Goal: Task Accomplishment & Management: Use online tool/utility

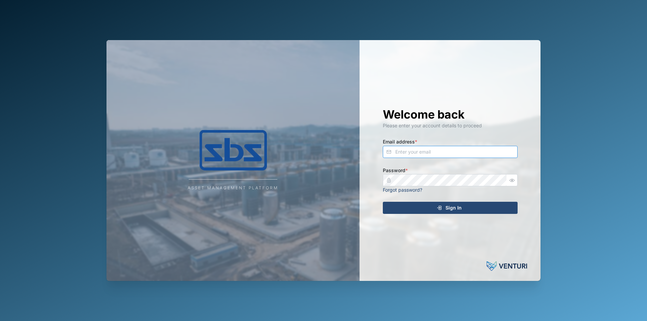
type input "[EMAIL_ADDRESS][DOMAIN_NAME]"
click at [475, 204] on div "Sign In" at bounding box center [449, 207] width 124 height 11
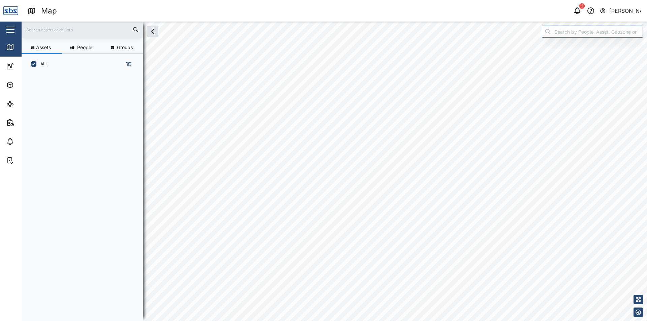
scroll to position [239, 105]
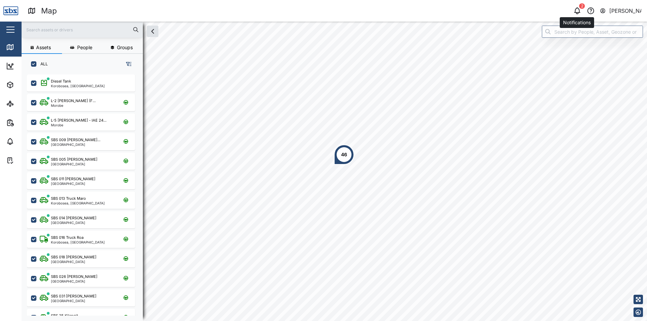
click at [579, 11] on icon "button" at bounding box center [576, 10] width 5 height 5
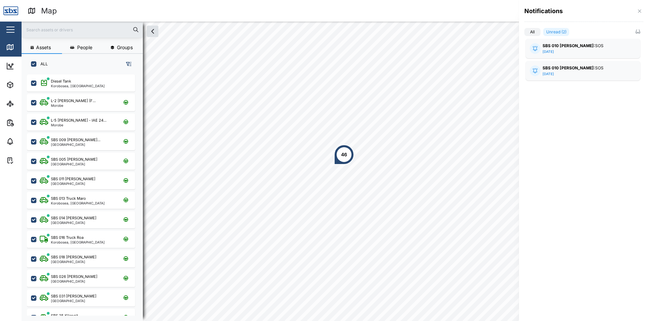
click at [480, 109] on div at bounding box center [323, 160] width 647 height 321
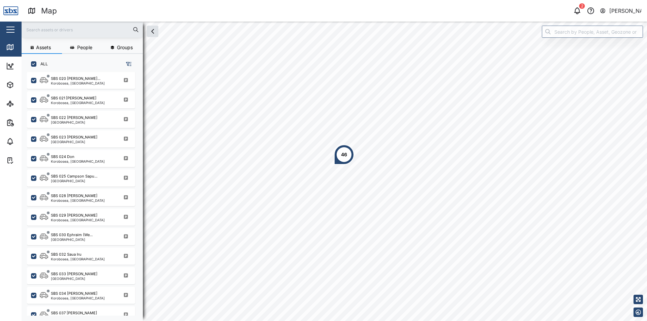
scroll to position [655, 0]
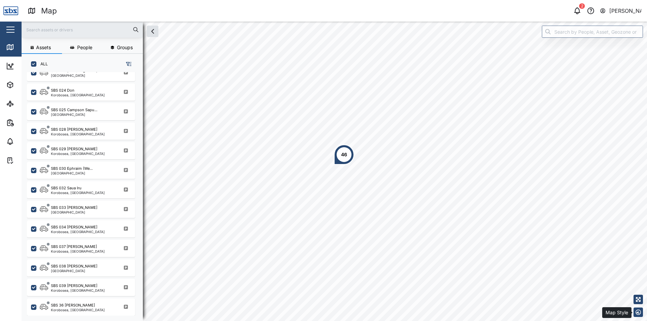
click at [637, 314] on icon "button" at bounding box center [637, 312] width 5 height 5
click at [638, 287] on icon "button" at bounding box center [637, 287] width 5 height 5
click at [637, 294] on button "button" at bounding box center [637, 297] width 9 height 9
click at [638, 279] on icon "button" at bounding box center [637, 278] width 5 height 5
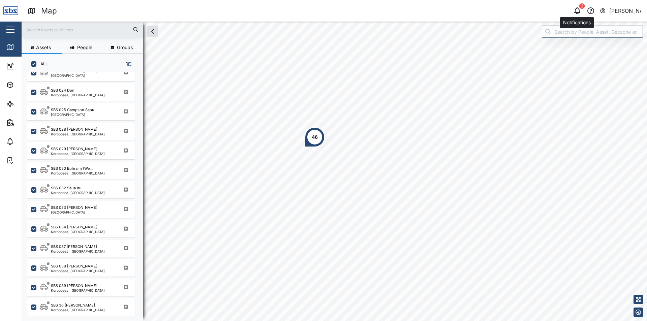
click at [578, 10] on icon "button" at bounding box center [577, 11] width 8 height 8
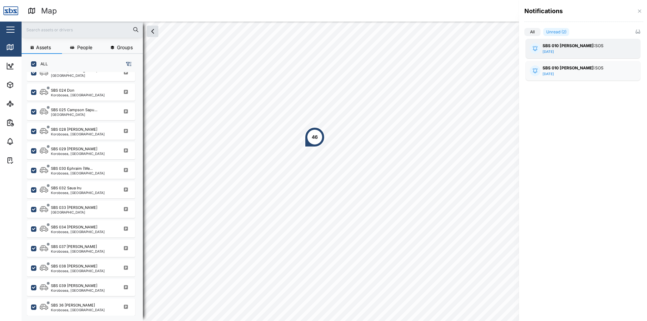
click at [568, 43] on strong "SBS 010 [PERSON_NAME]:" at bounding box center [568, 45] width 53 height 5
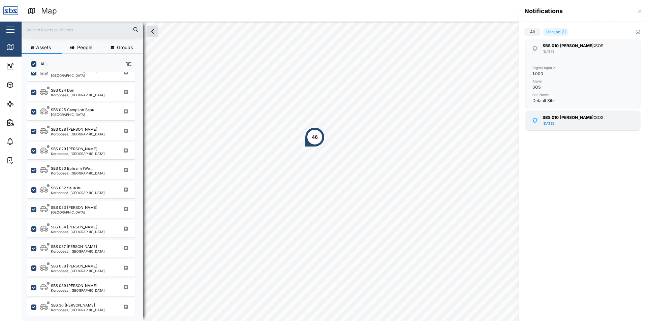
click at [559, 113] on div "SBS 010 [PERSON_NAME]: SOS [DATE] Digital Input 2 1.000 Alarm SOS Site Name Def…" at bounding box center [583, 120] width 115 height 20
click at [466, 154] on div at bounding box center [323, 160] width 647 height 321
